Goal: Transaction & Acquisition: Purchase product/service

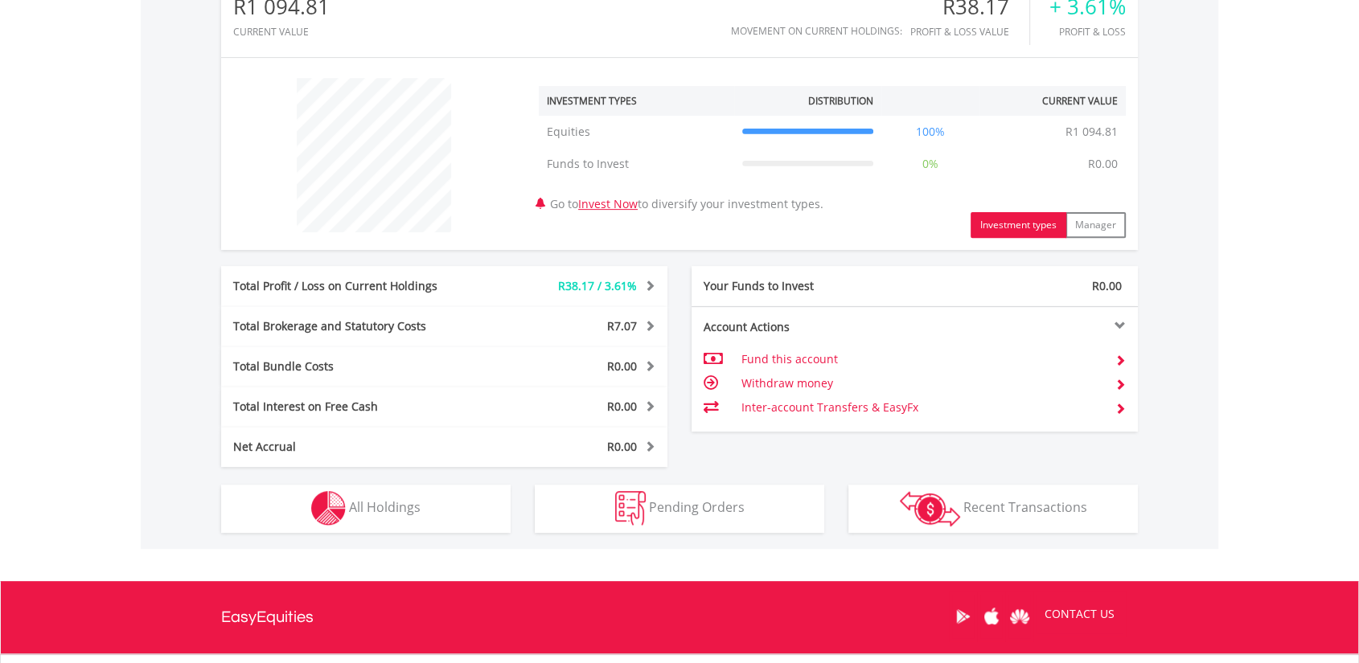
scroll to position [572, 0]
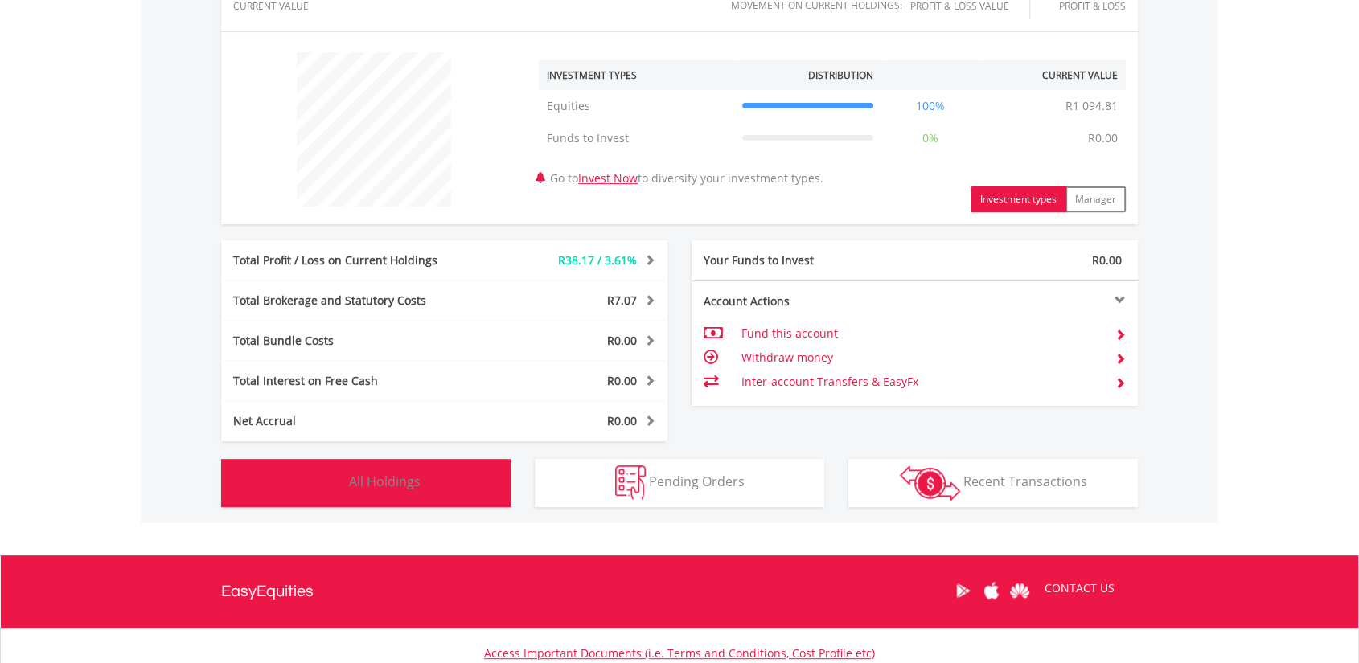
click at [424, 482] on button "Holdings All Holdings" at bounding box center [365, 483] width 289 height 48
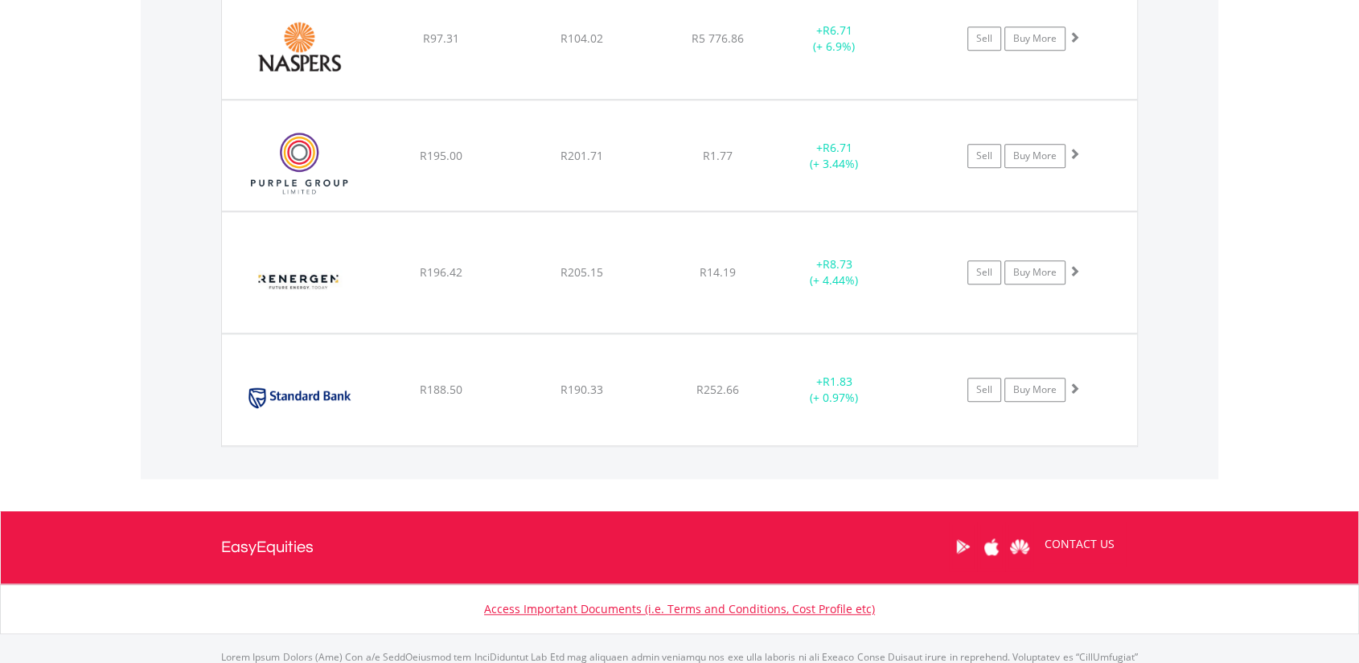
scroll to position [1429, 0]
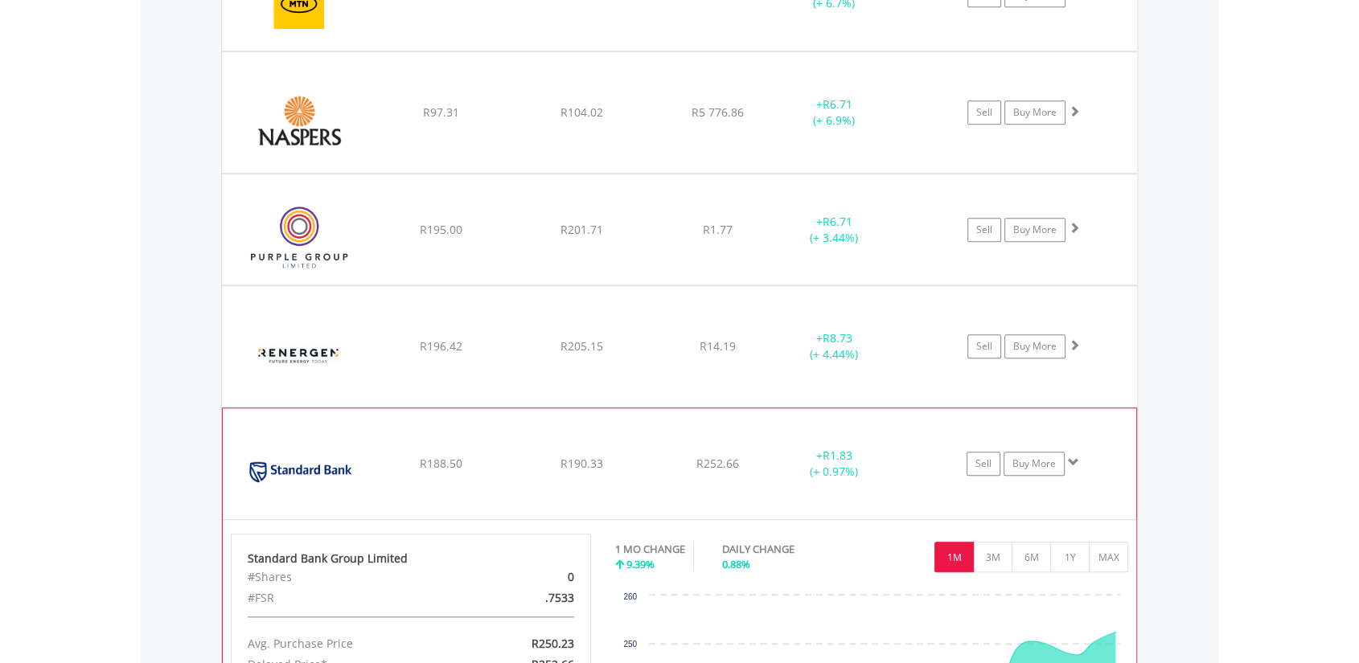
scroll to position [1325, 0]
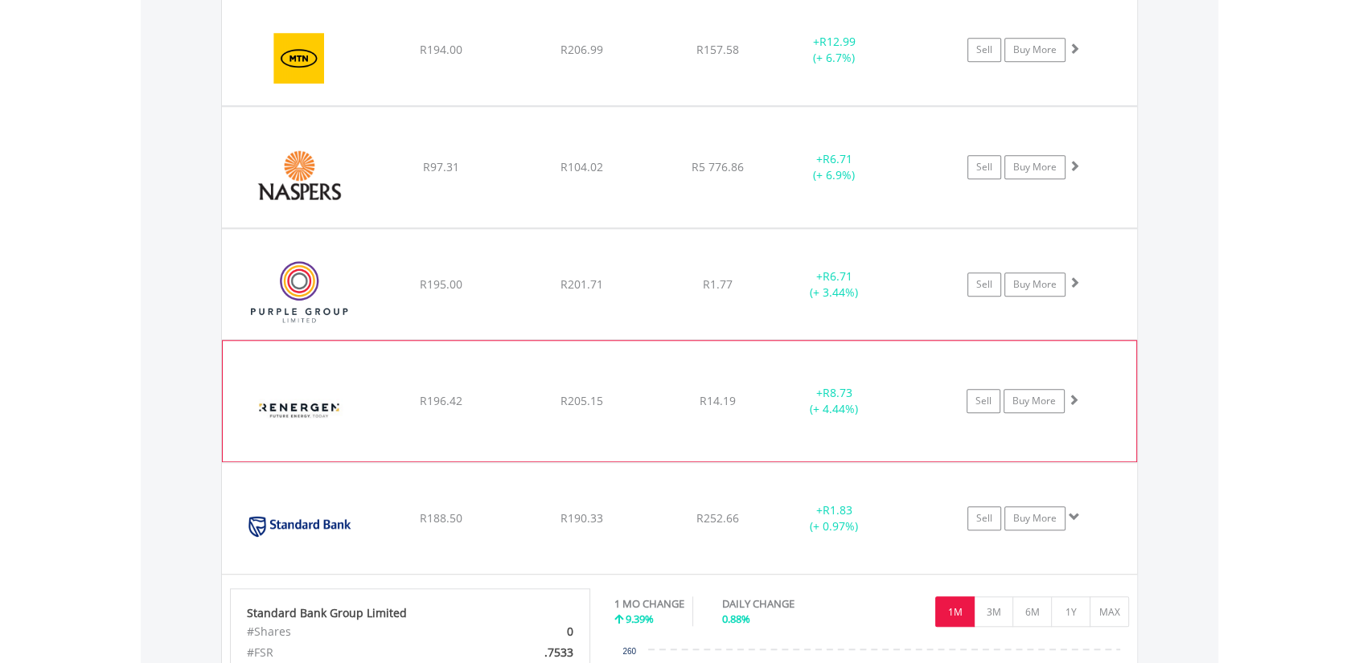
click at [1072, 400] on span at bounding box center [1073, 399] width 11 height 11
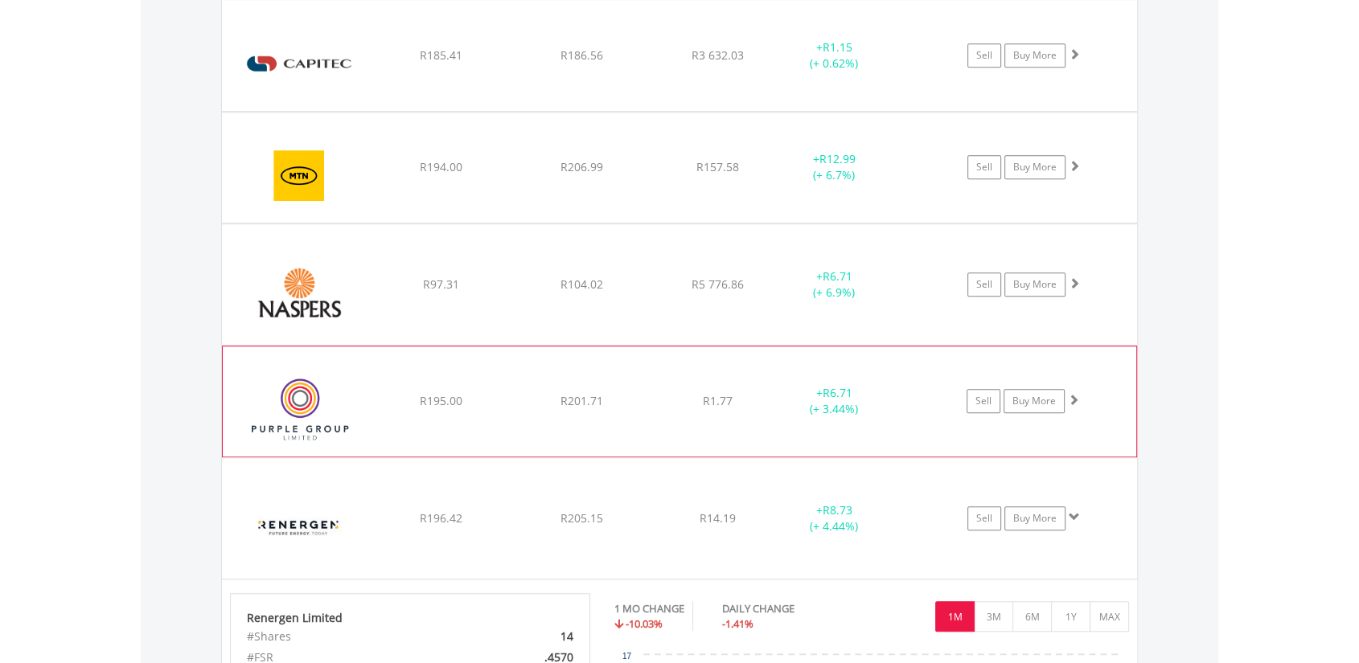
scroll to position [1232, 0]
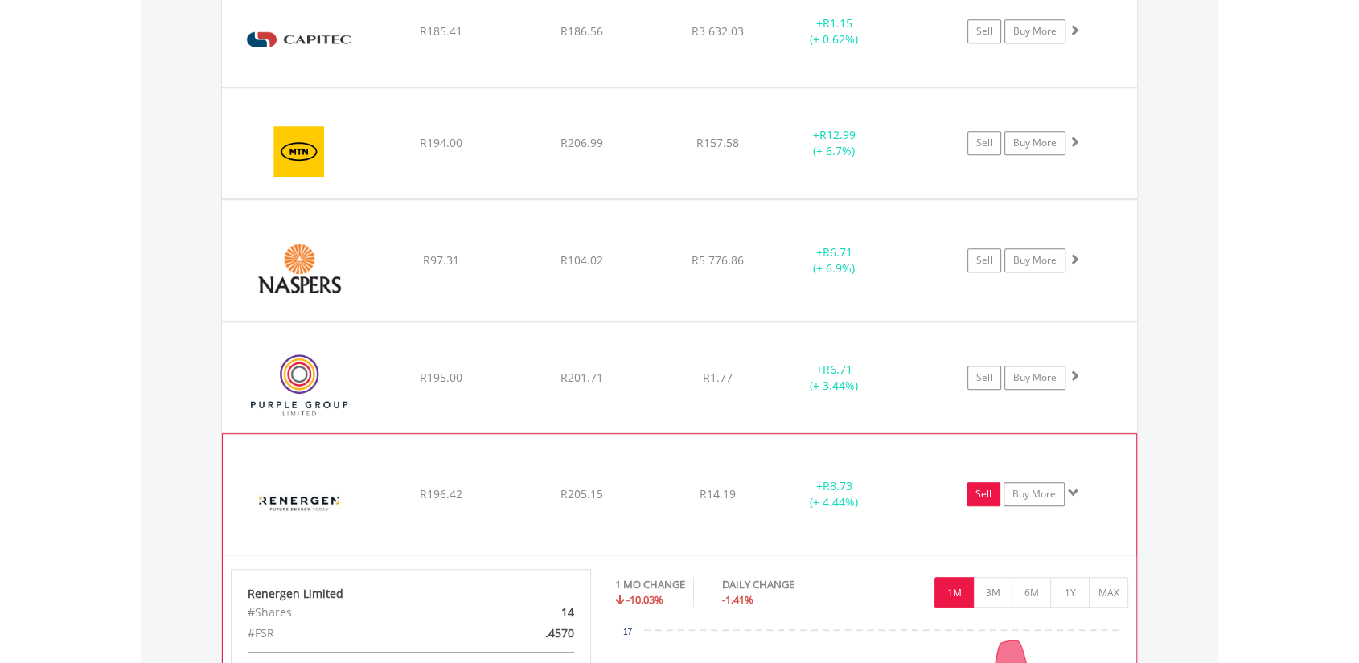
click at [990, 490] on link "Sell" at bounding box center [983, 494] width 34 height 24
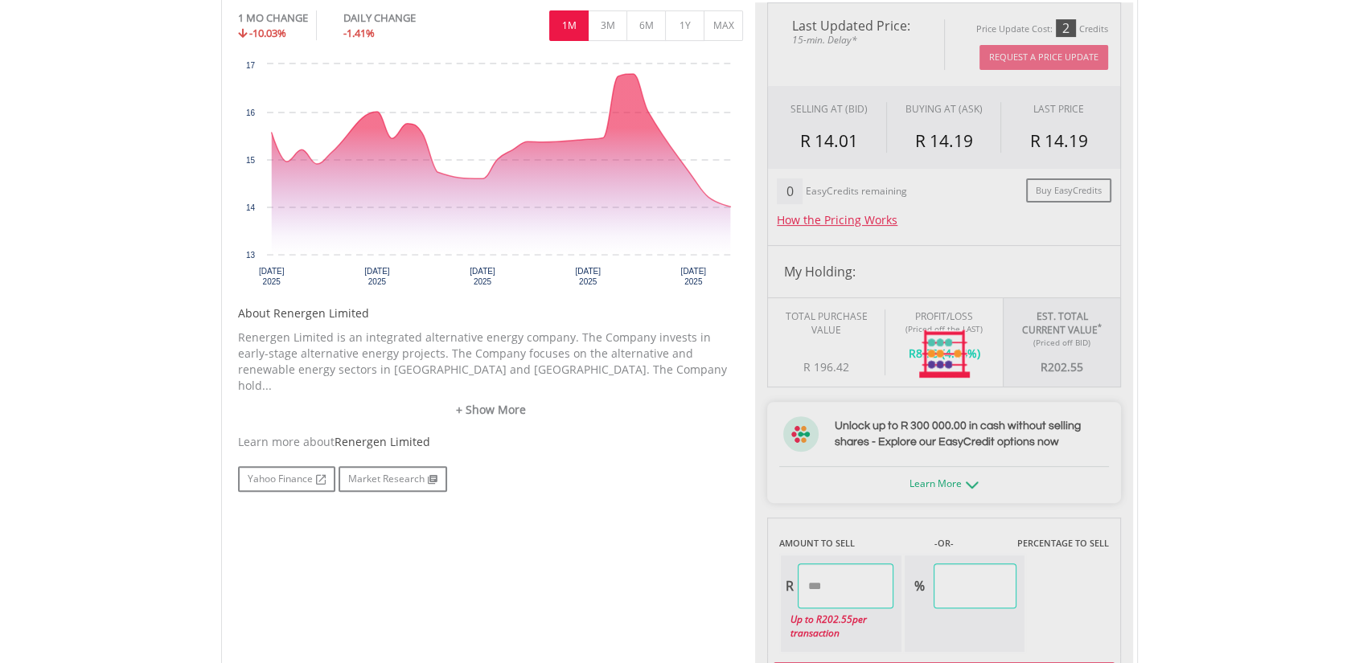
type input "******"
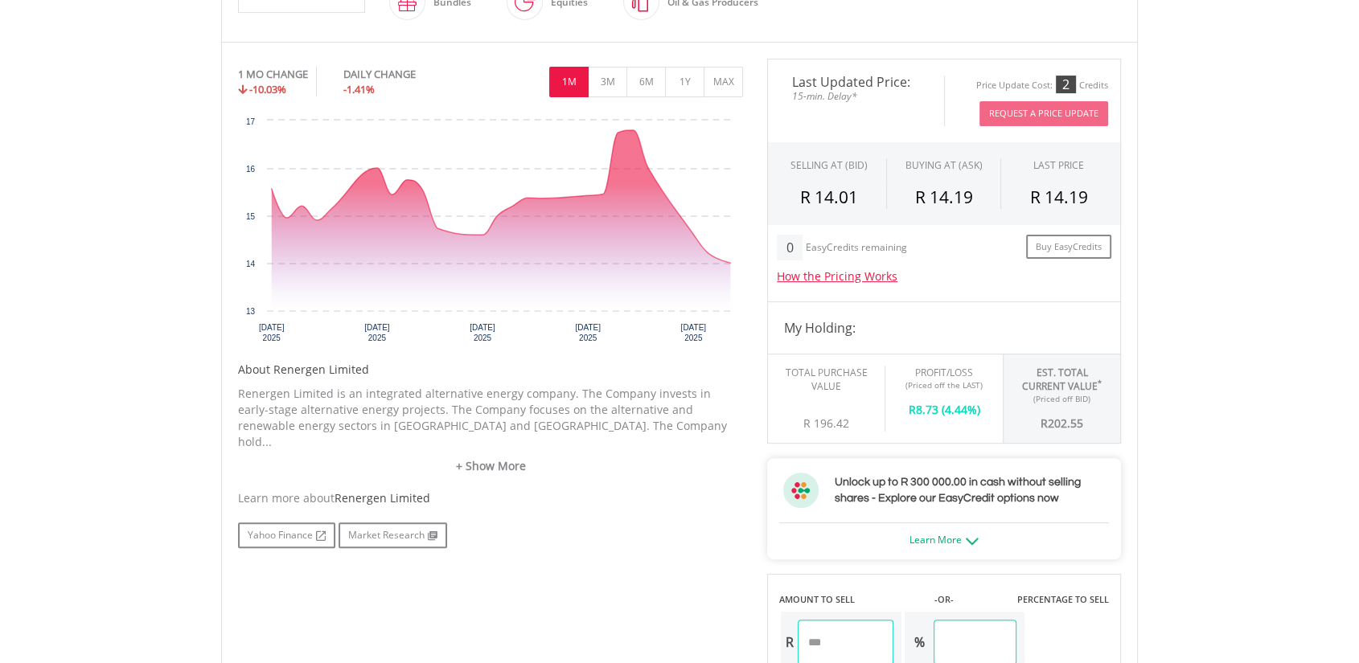
scroll to position [459, 0]
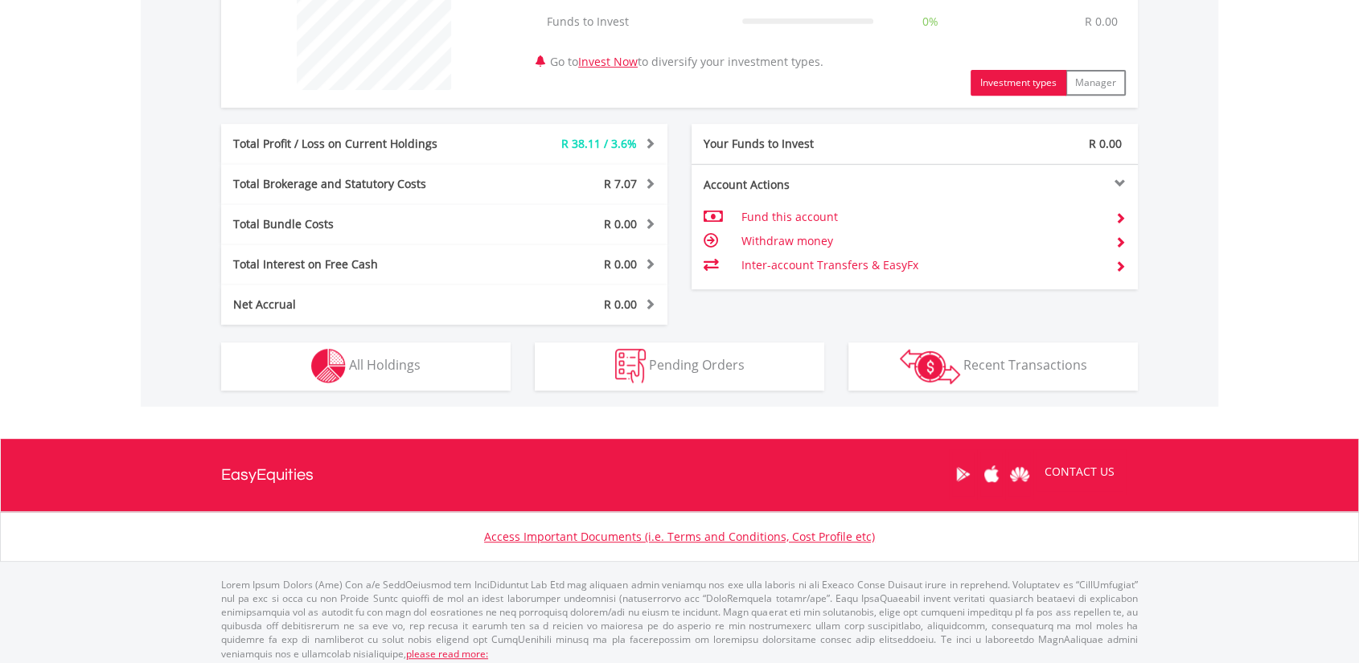
scroll to position [154, 305]
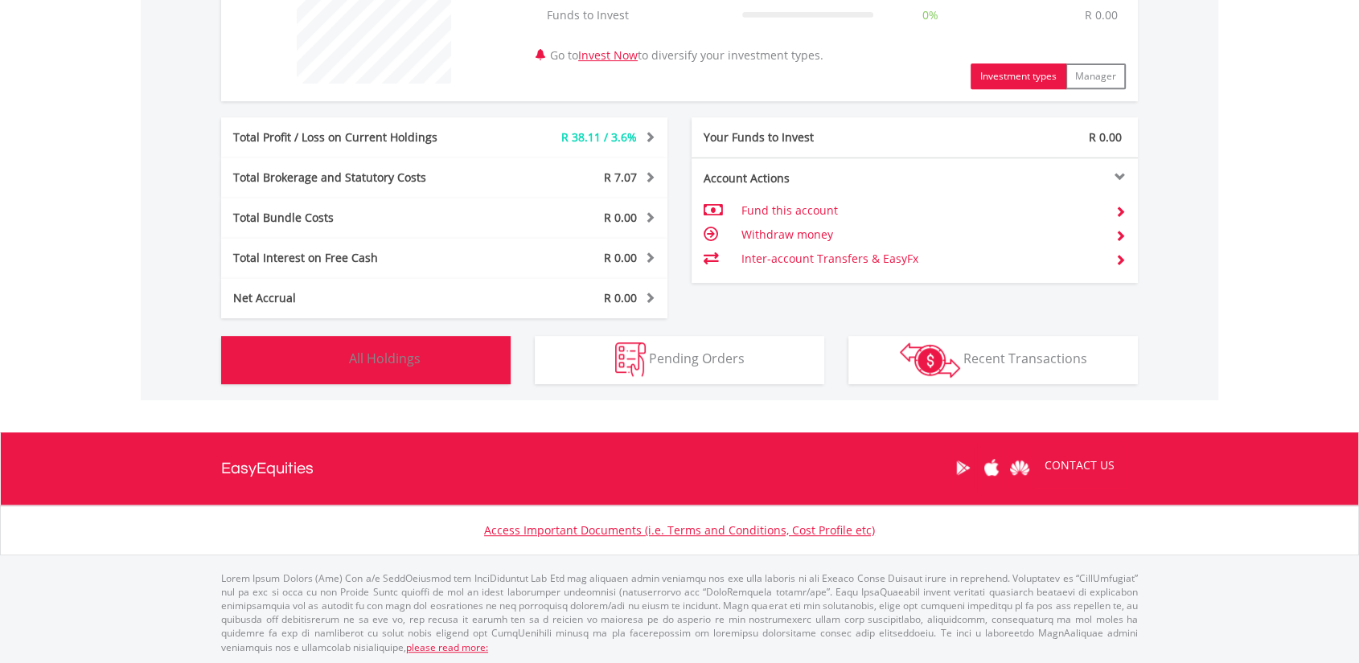
click at [360, 378] on button "Holdings All Holdings" at bounding box center [365, 360] width 289 height 48
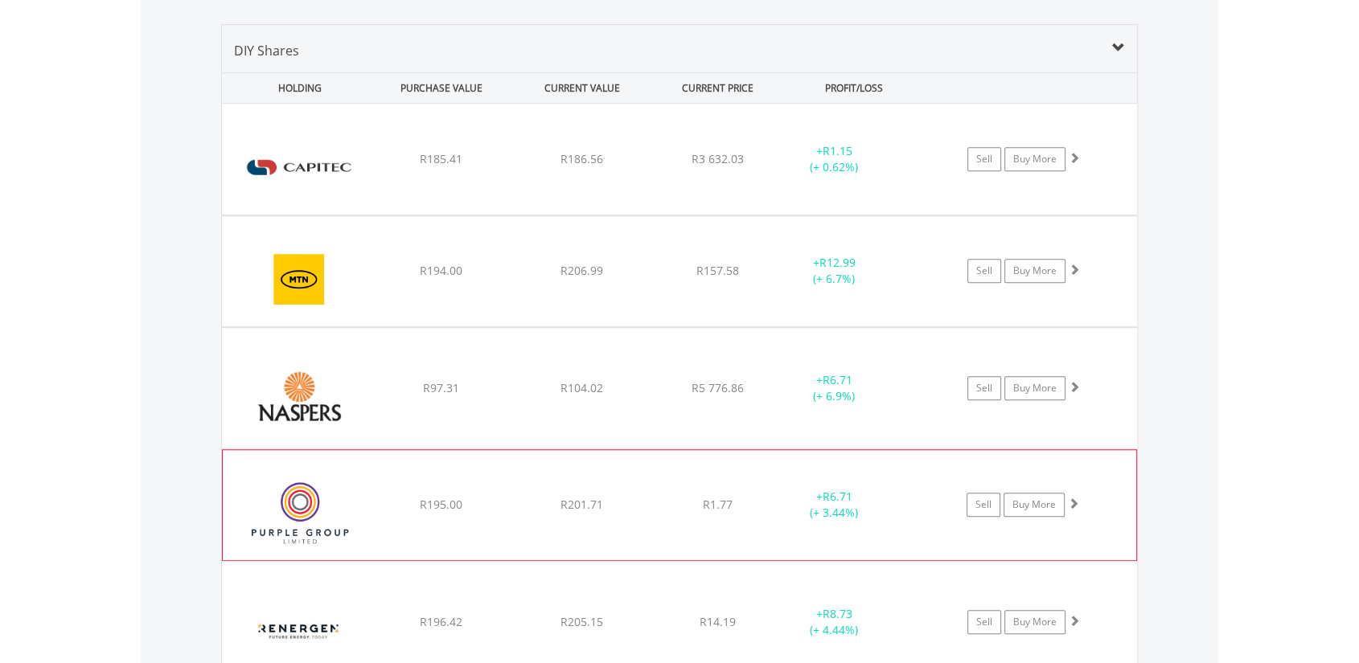
scroll to position [1100, 0]
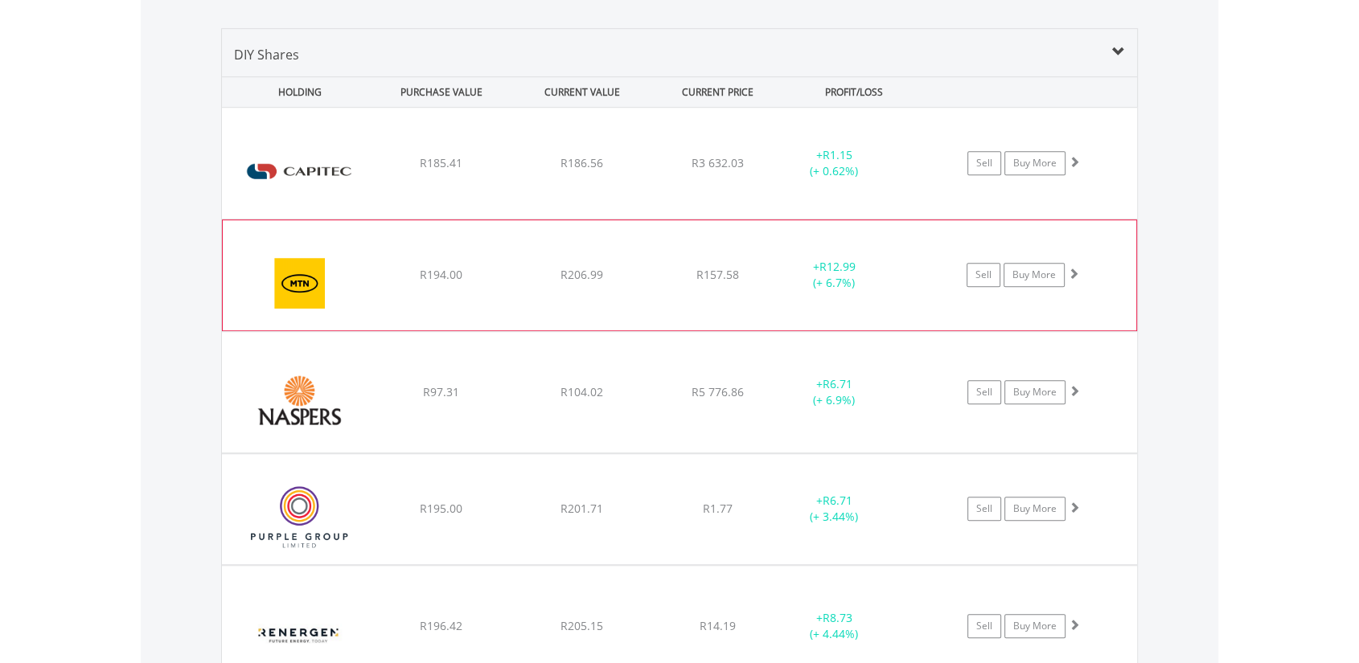
click at [1088, 219] on div "﻿ MTN Group Limited R194.00 R206.99 R157.58 + R12.99 (+ 6.7%) Sell Buy More" at bounding box center [679, 163] width 915 height 111
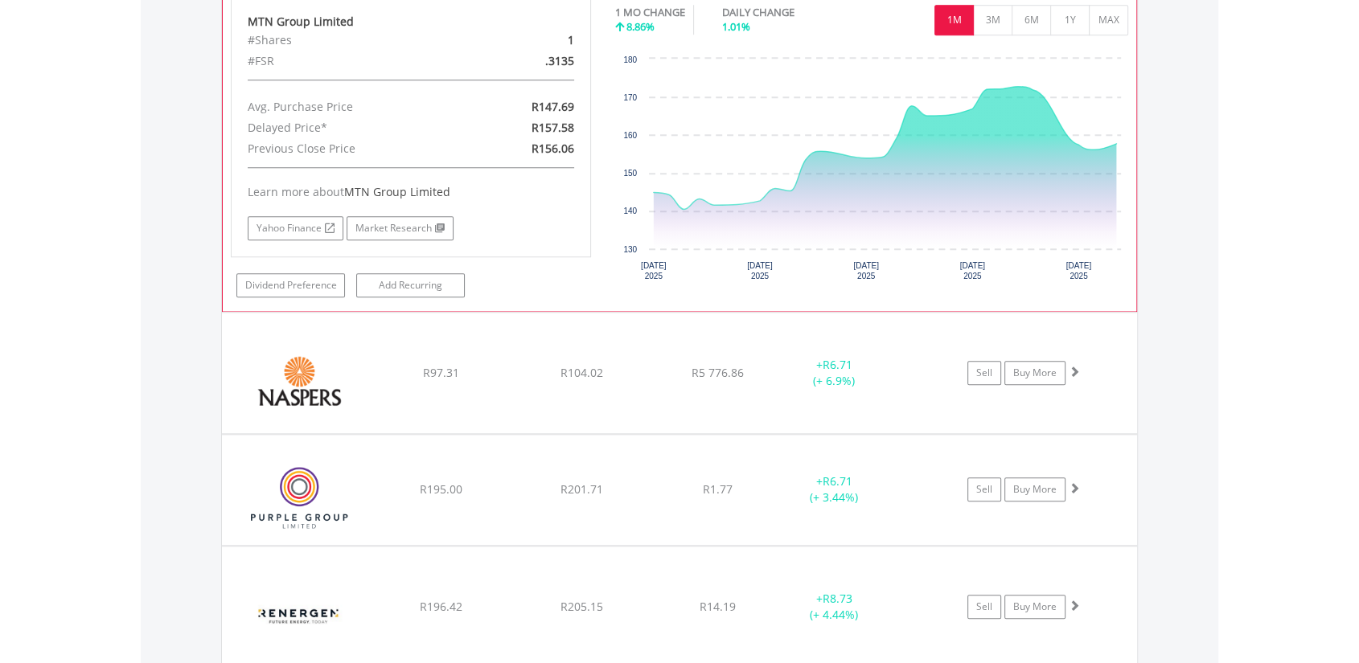
scroll to position [1449, 0]
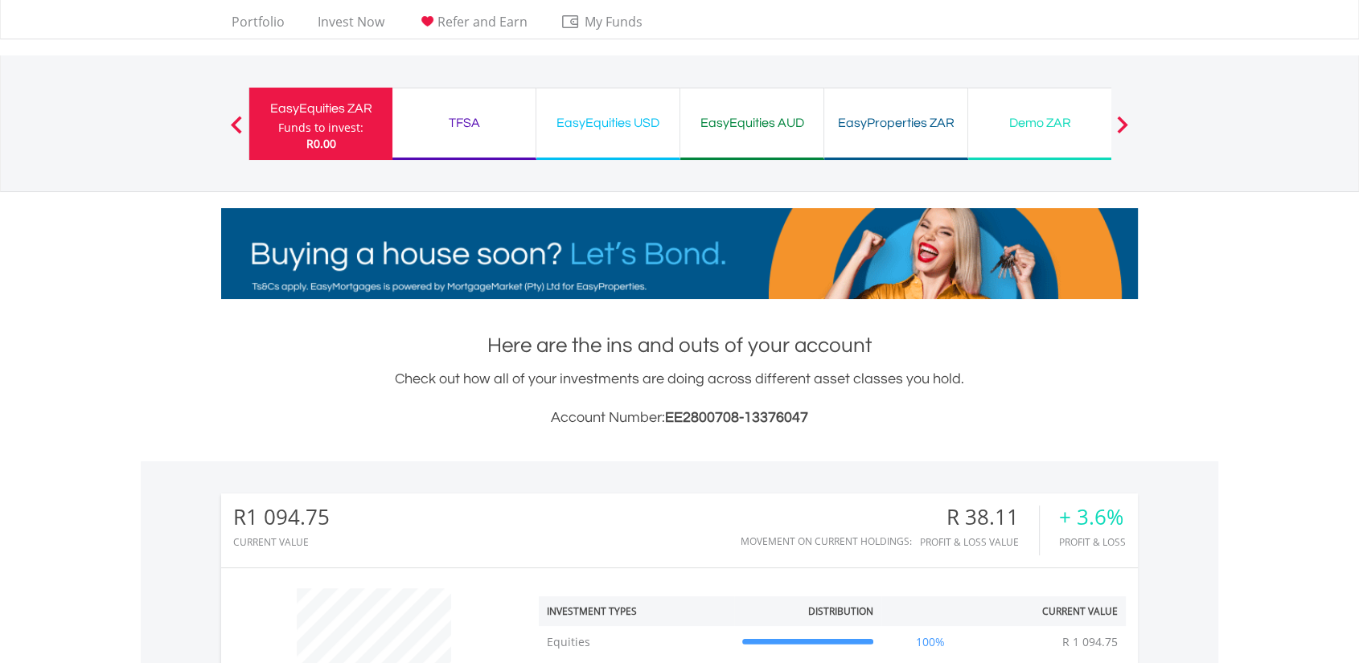
scroll to position [0, 0]
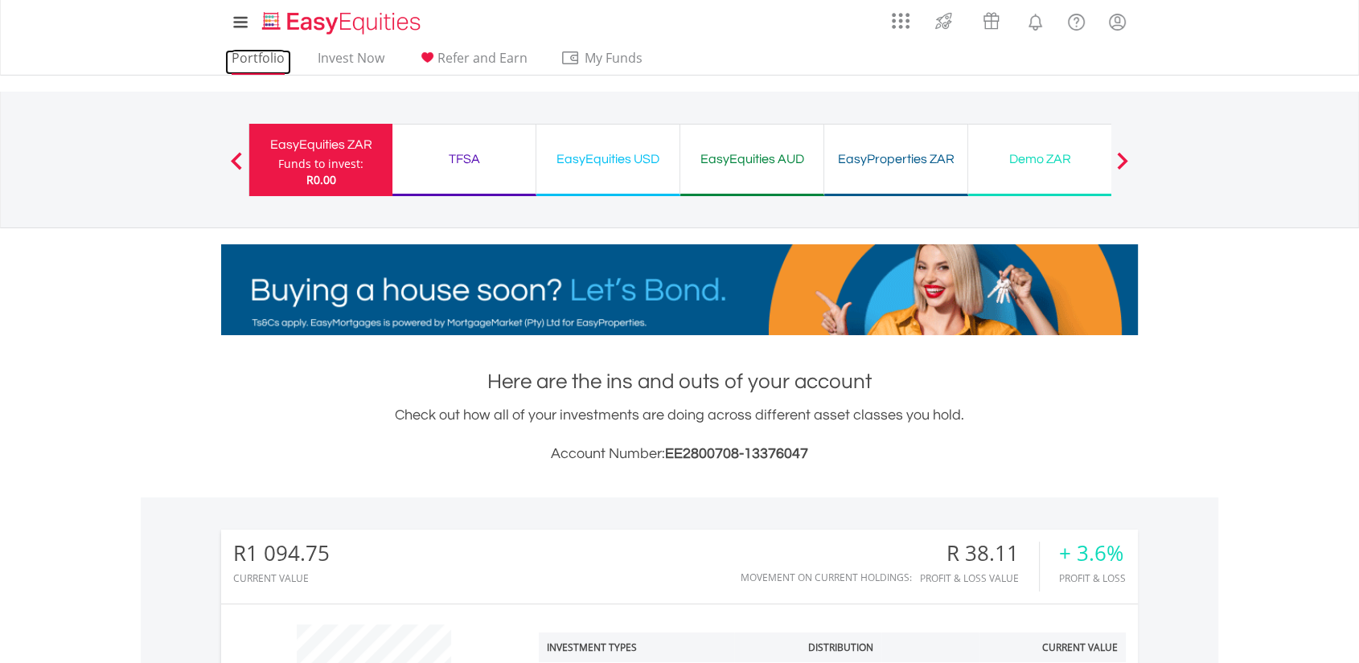
click at [277, 50] on link "Portfolio" at bounding box center [258, 62] width 66 height 25
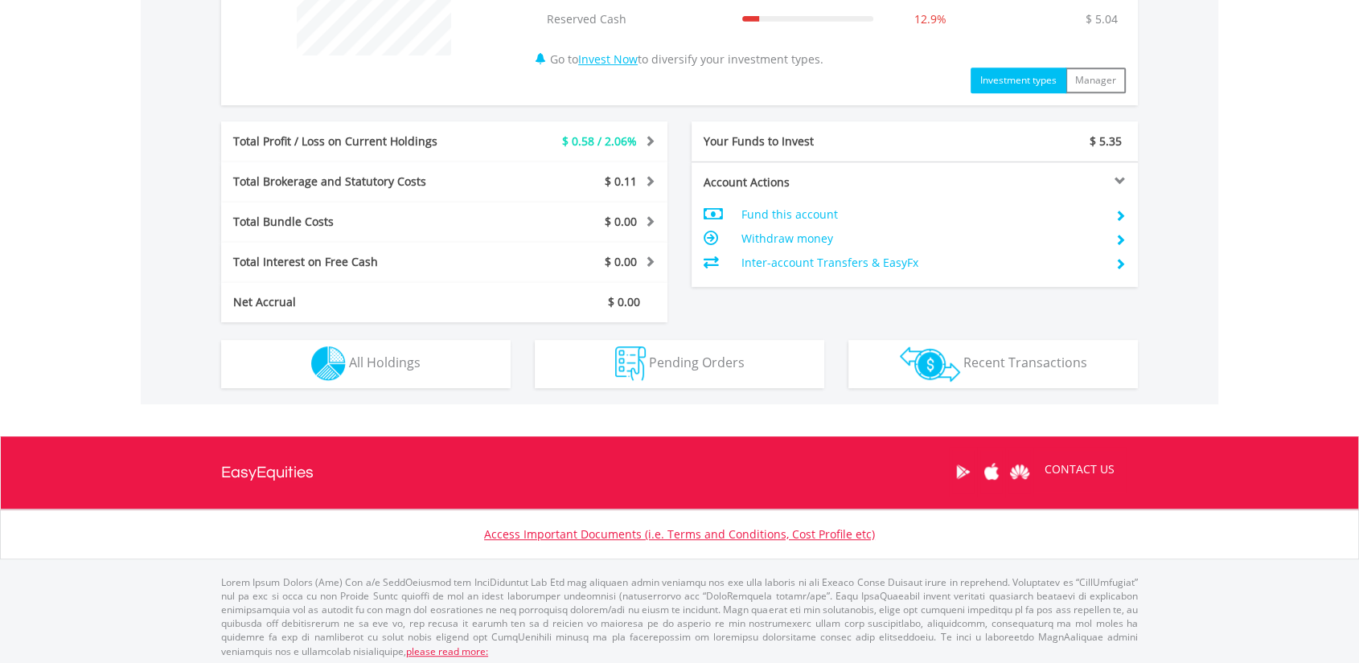
scroll to position [724, 0]
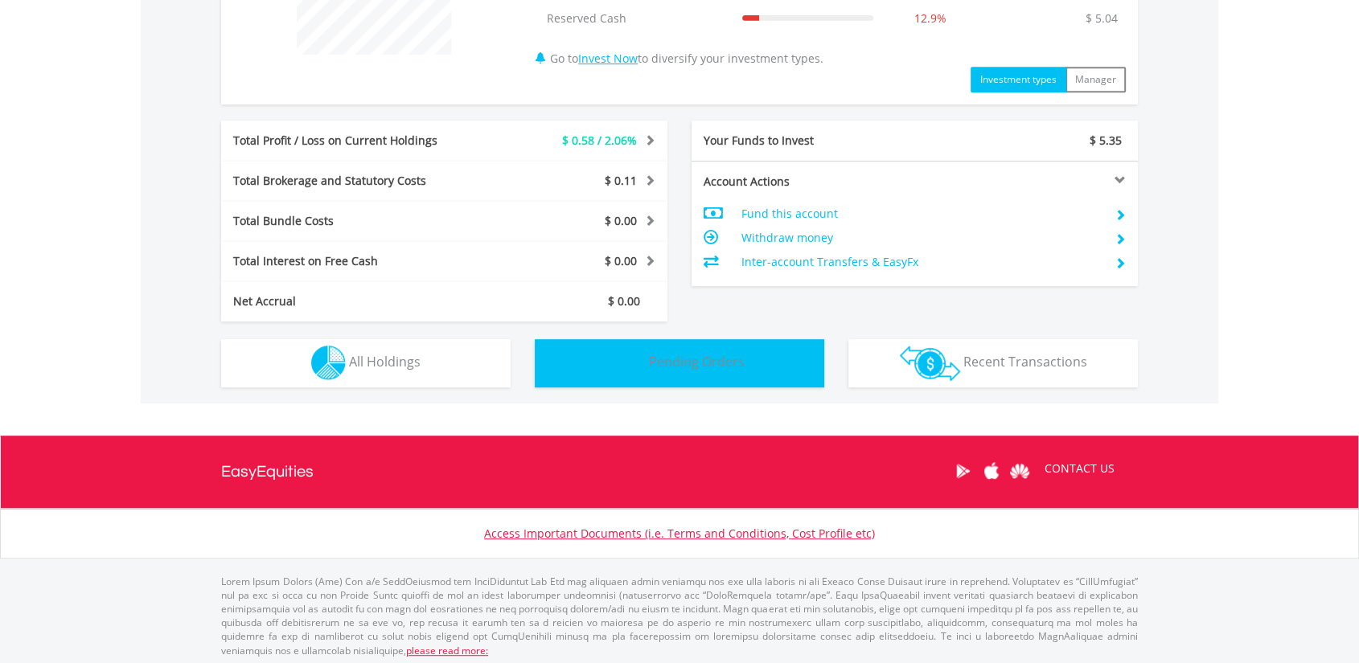
click at [629, 384] on button "Pending Orders Pending Orders" at bounding box center [679, 363] width 289 height 48
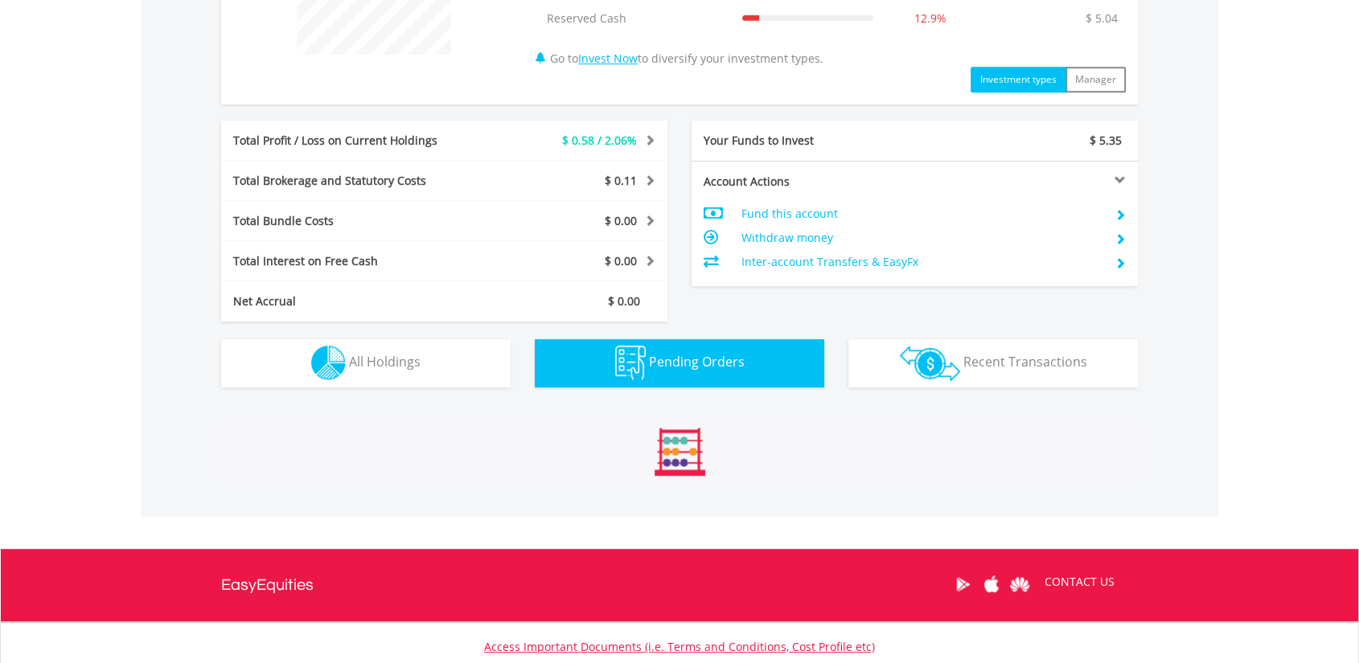
scroll to position [961, 0]
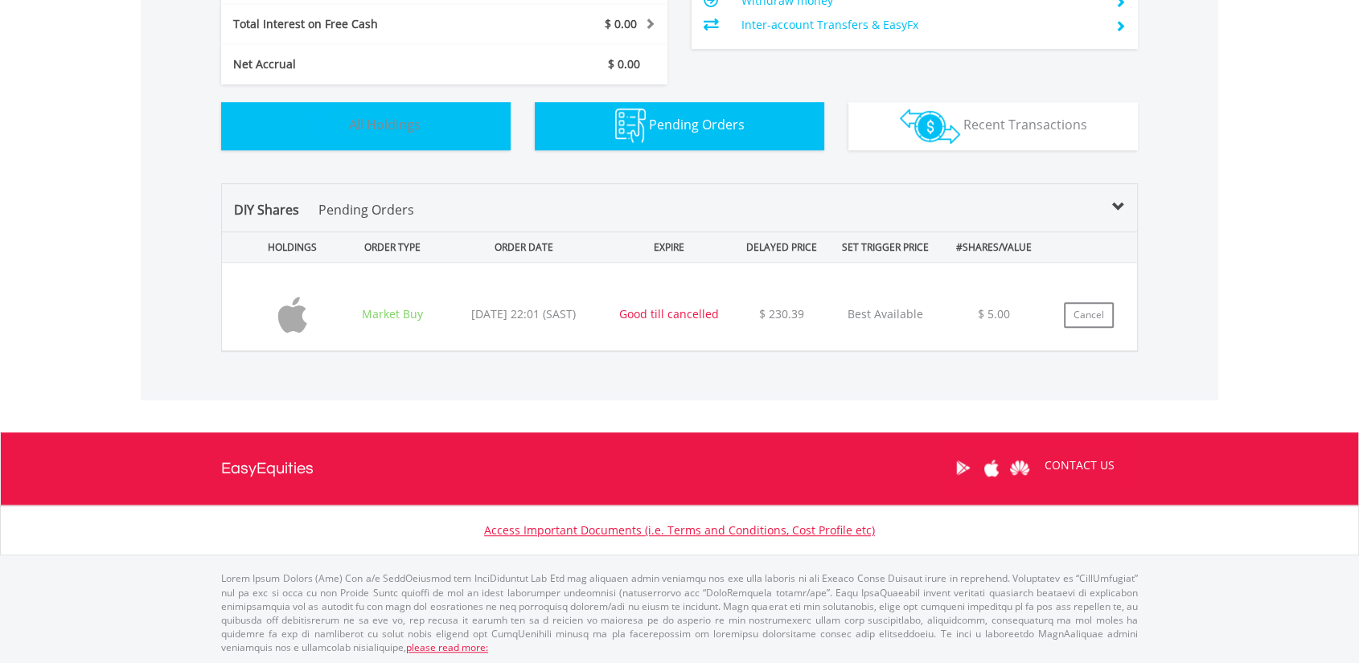
click at [309, 135] on button "Holdings All Holdings" at bounding box center [365, 126] width 289 height 48
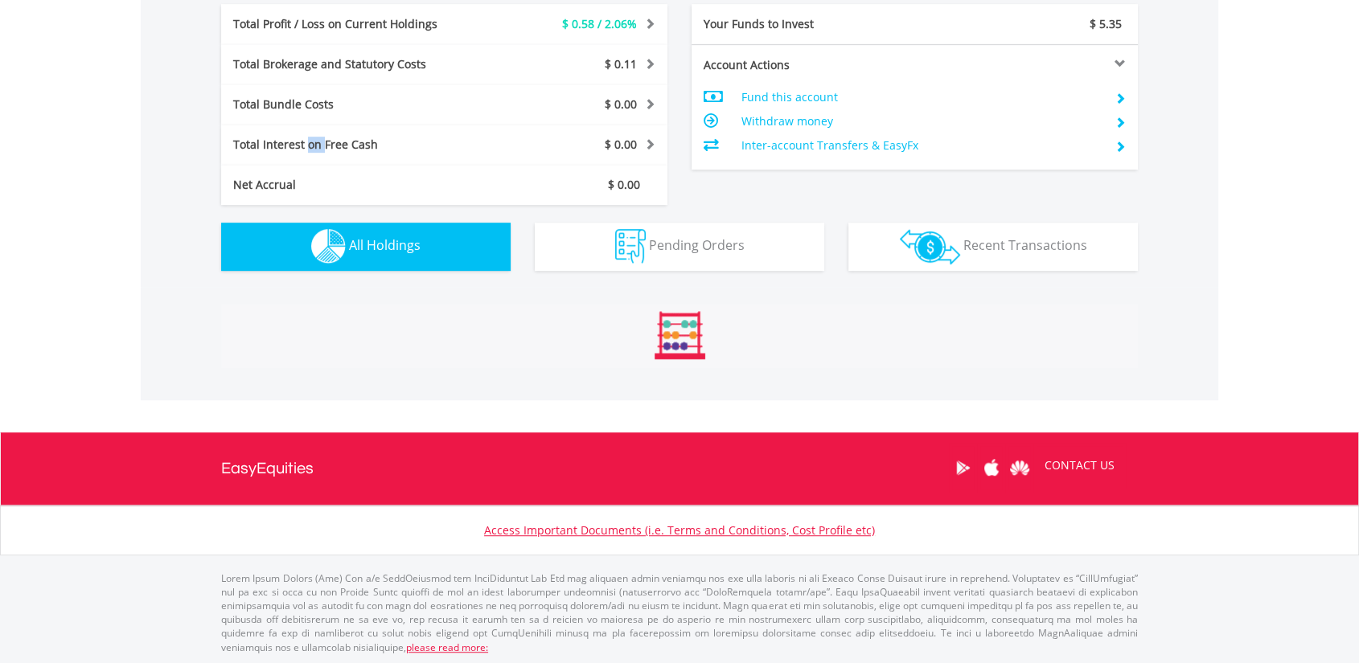
click at [309, 137] on div "Total Interest on Free Cash" at bounding box center [351, 145] width 260 height 16
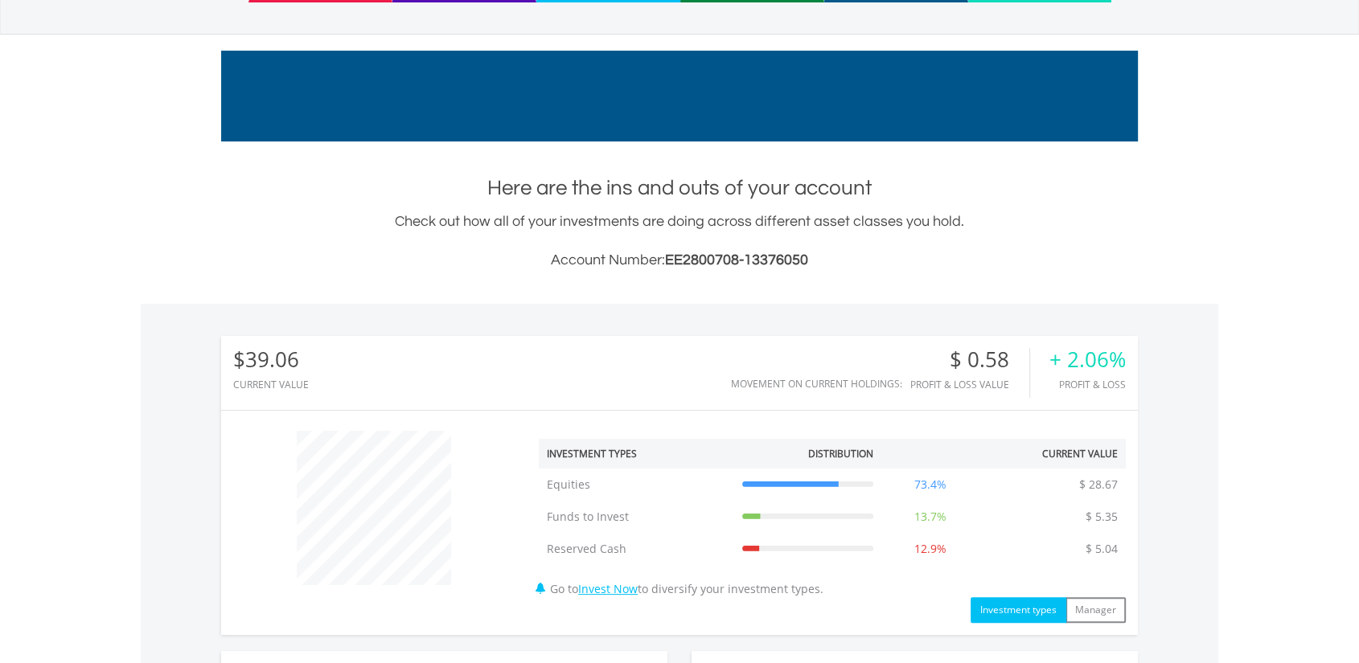
scroll to position [0, 0]
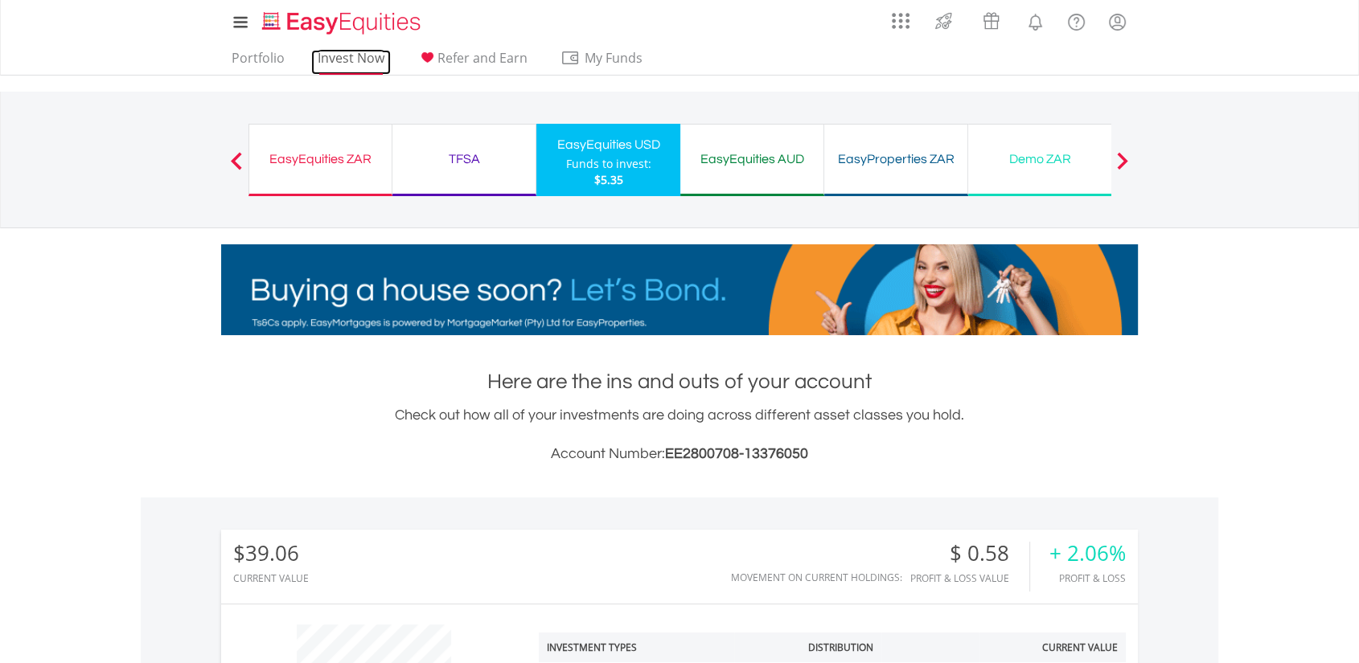
click at [338, 55] on link "Invest Now" at bounding box center [351, 62] width 80 height 25
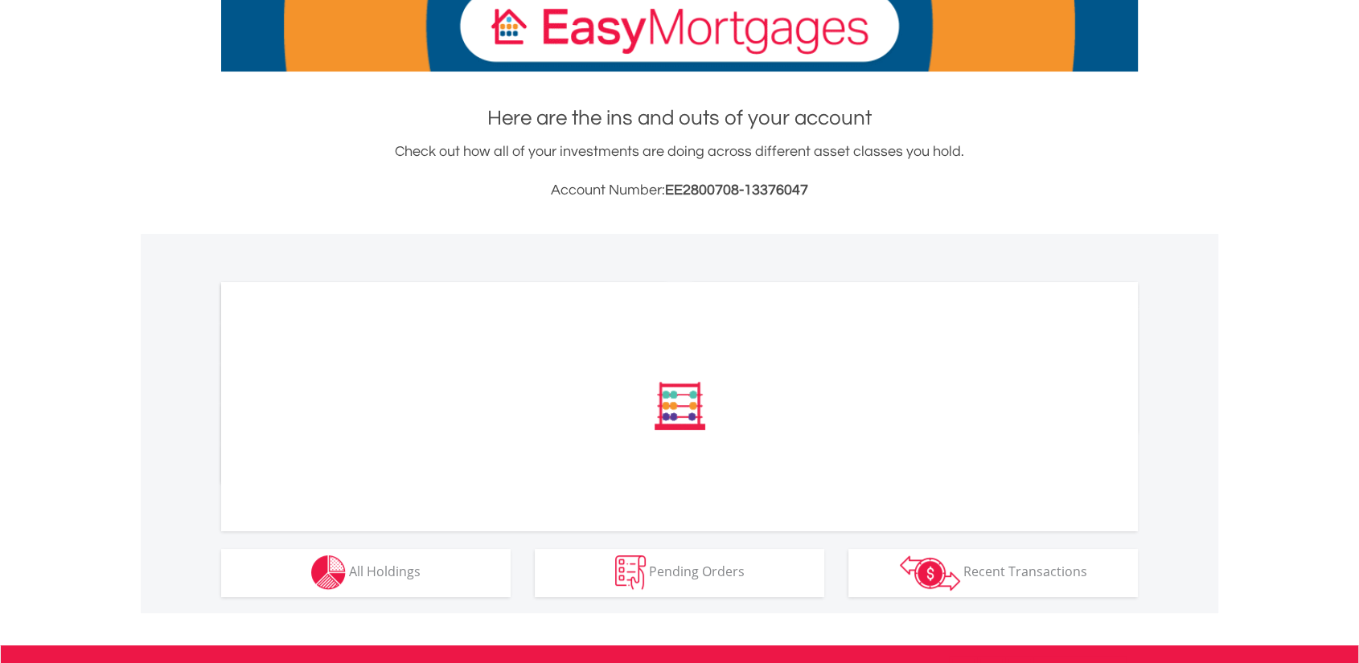
scroll to position [469, 0]
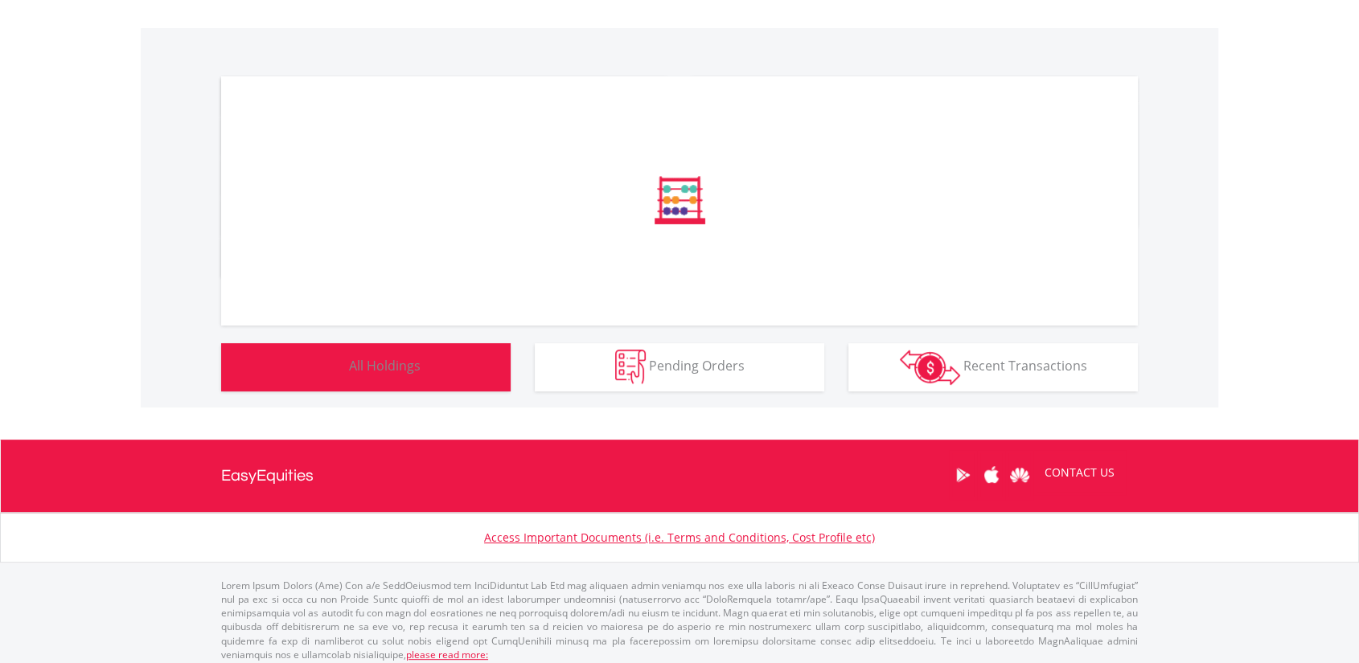
click at [309, 388] on button "Holdings All Holdings" at bounding box center [365, 367] width 289 height 48
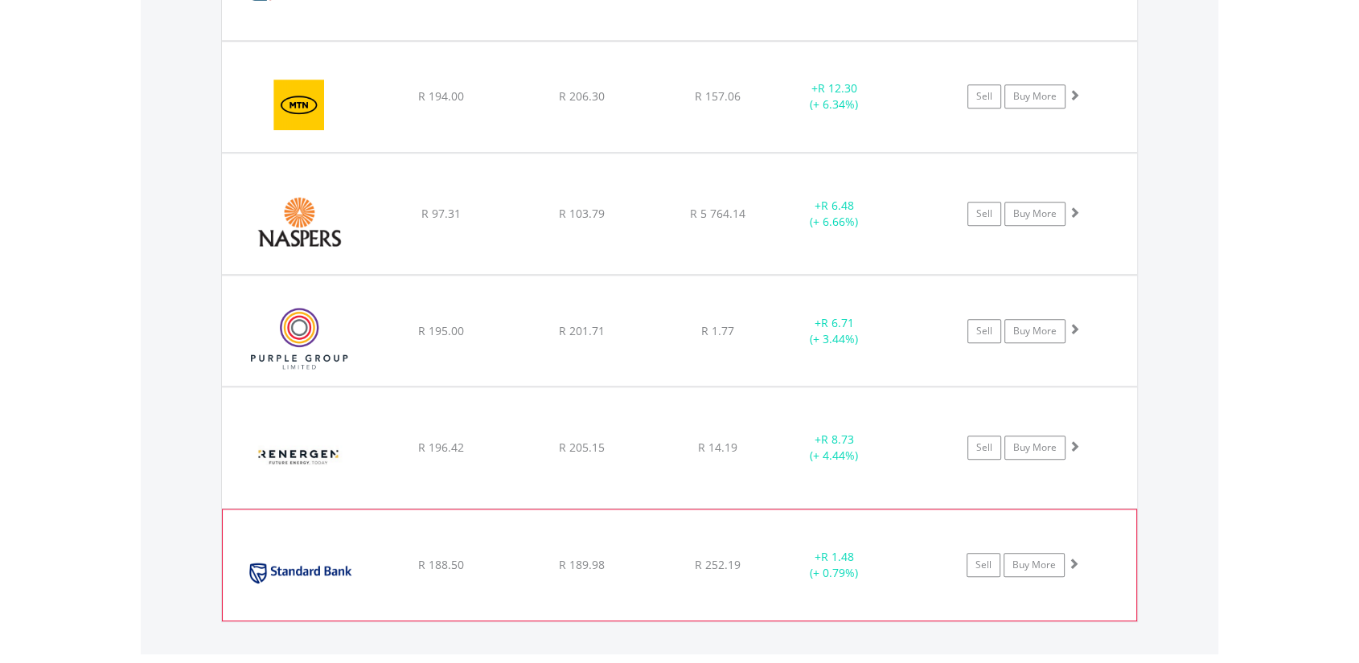
scroll to position [1277, 0]
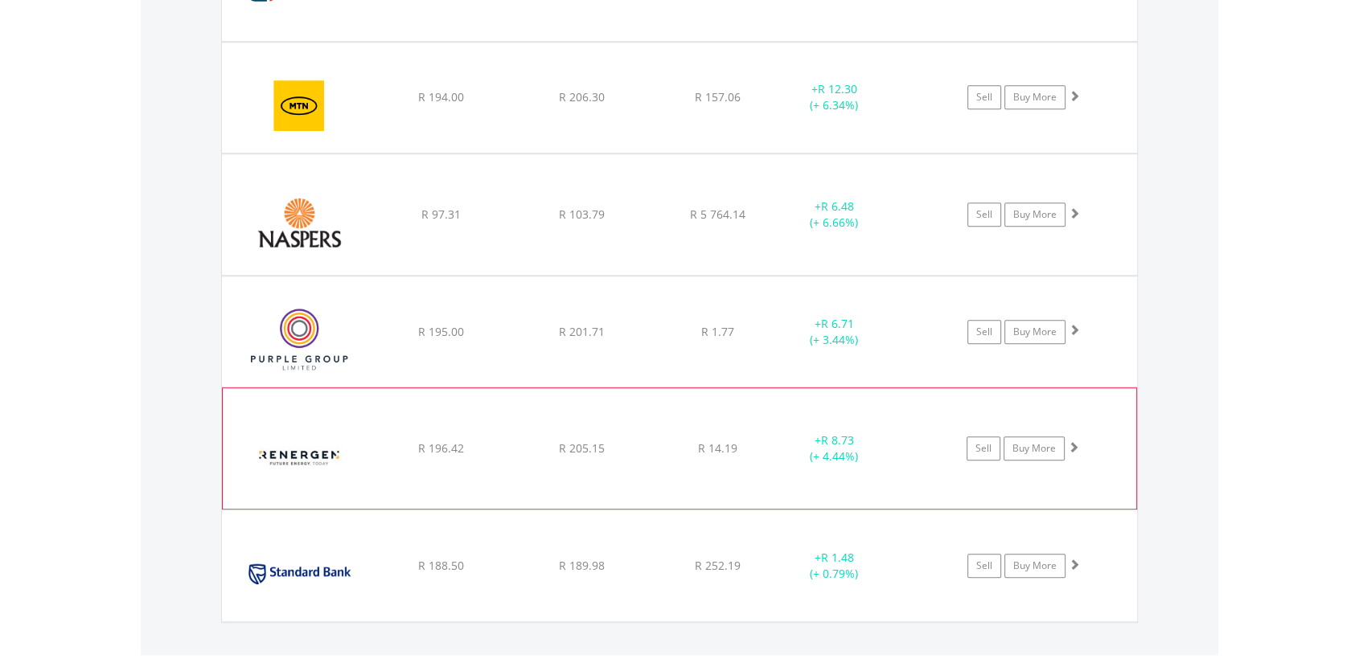
click at [1072, 446] on span at bounding box center [1073, 446] width 11 height 11
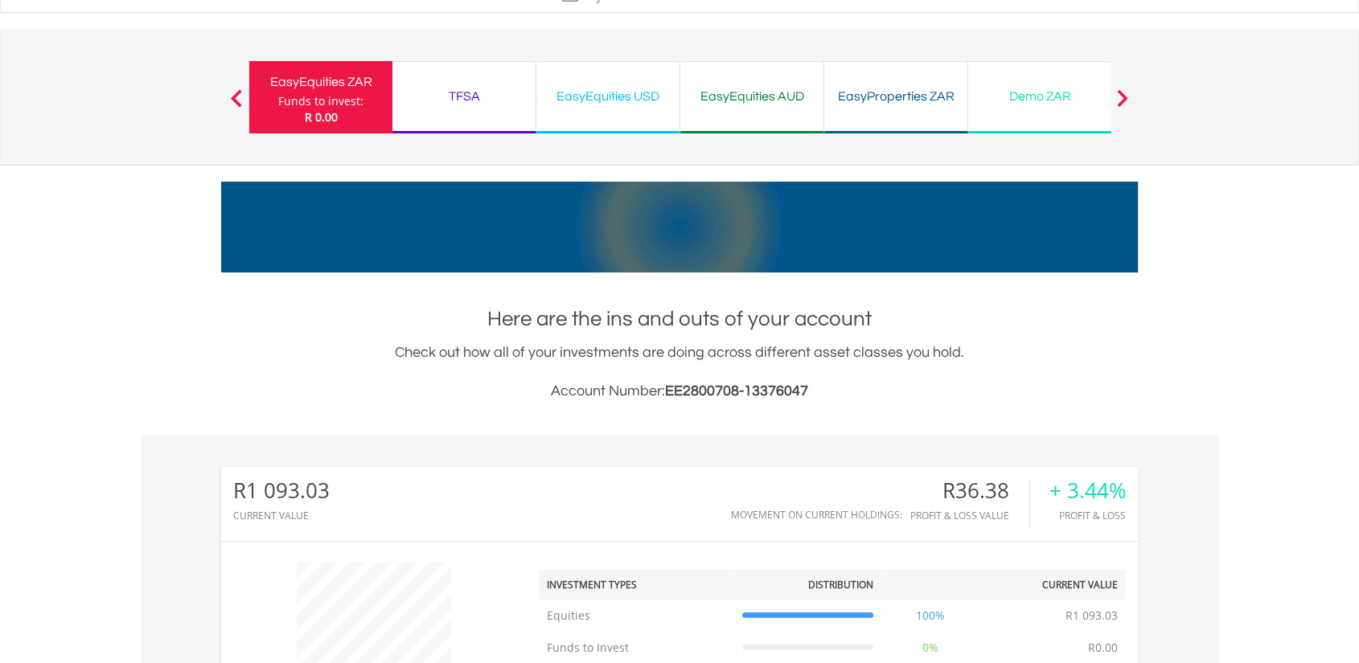
scroll to position [0, 0]
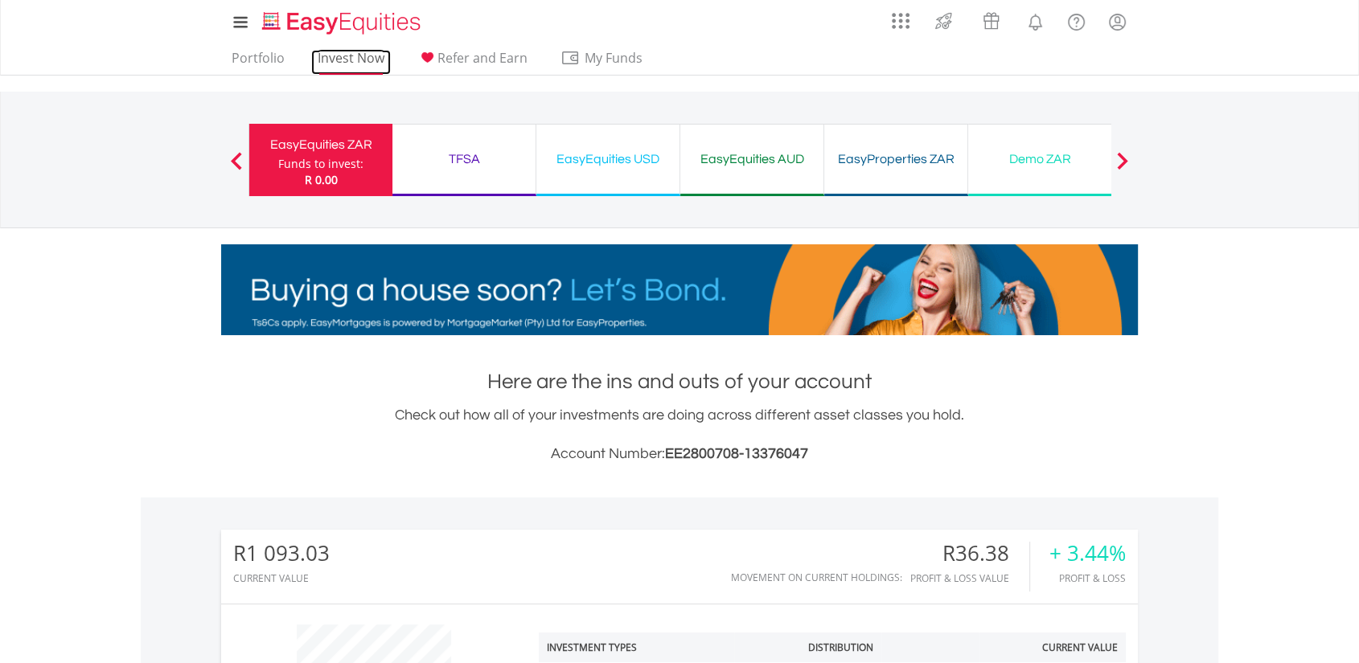
click at [346, 63] on link "Invest Now" at bounding box center [351, 62] width 80 height 25
